Goal: Go to known website: Access a specific website the user already knows

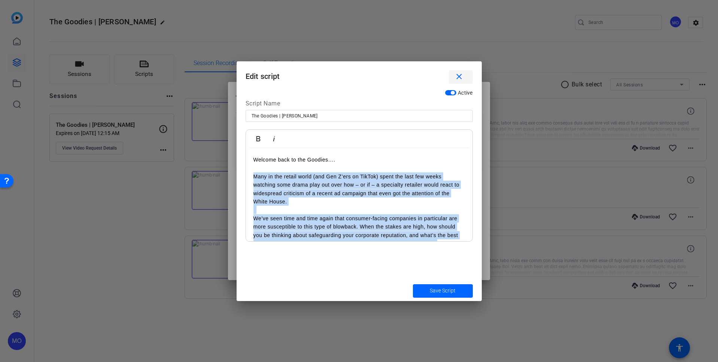
click at [462, 77] on mat-icon "close" at bounding box center [458, 76] width 9 height 9
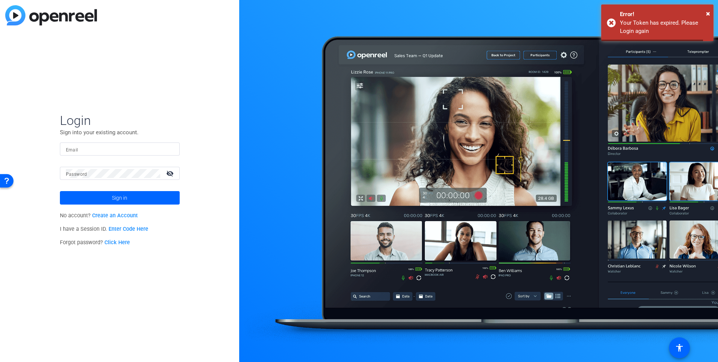
type input "[PERSON_NAME][EMAIL_ADDRESS][PERSON_NAME][DOMAIN_NAME]"
click at [116, 197] on span "Sign in" at bounding box center [119, 198] width 15 height 19
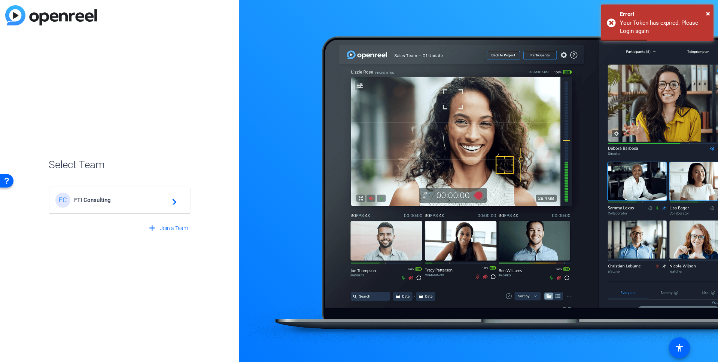
click at [143, 206] on div "FC FTI Consulting navigate_next" at bounding box center [119, 200] width 129 height 15
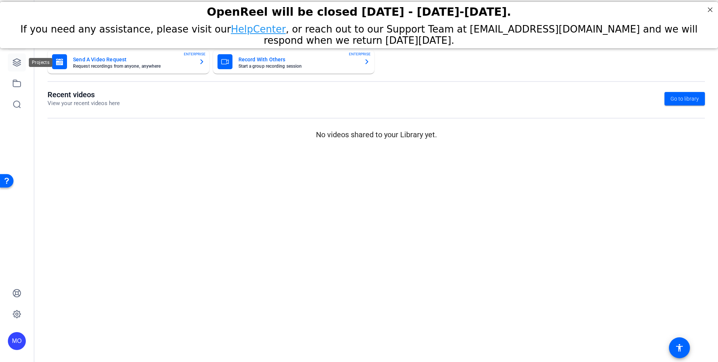
click at [17, 62] on icon at bounding box center [16, 62] width 7 height 7
